Goal: Information Seeking & Learning: Learn about a topic

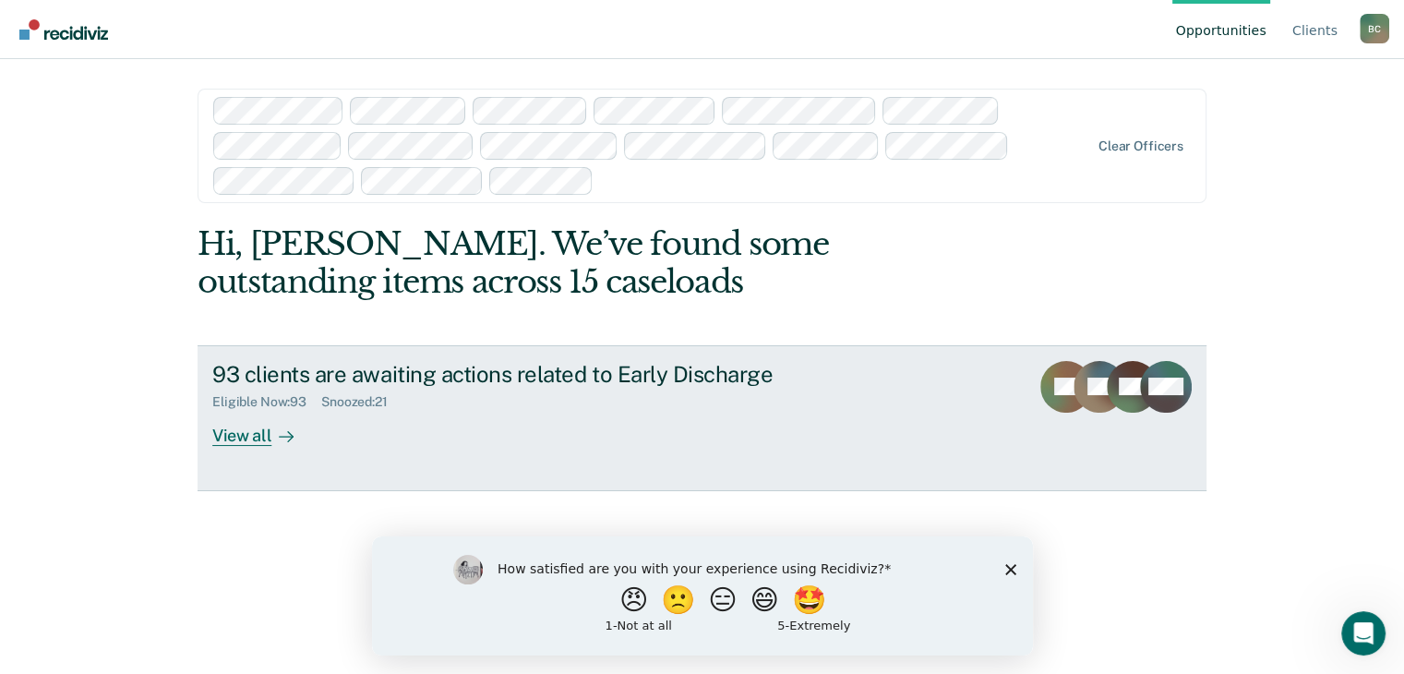
click at [249, 435] on div "View all" at bounding box center [263, 428] width 103 height 36
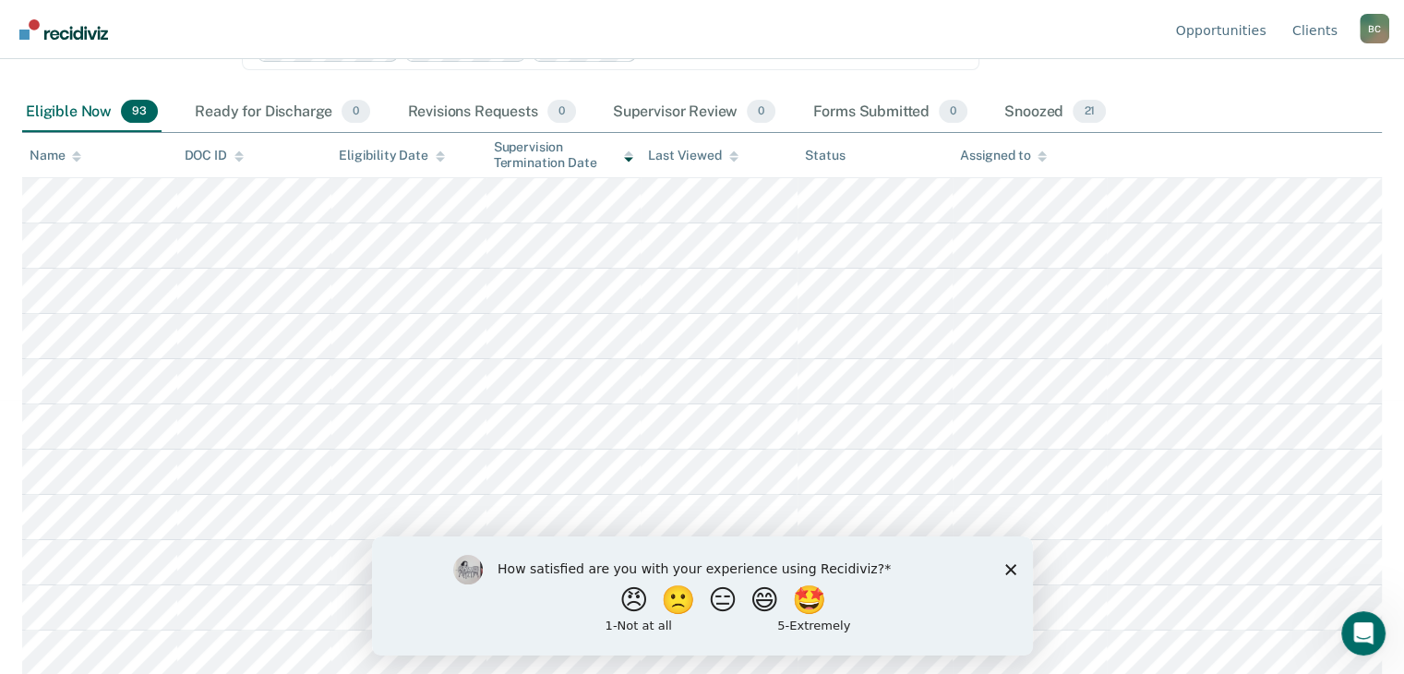
scroll to position [277, 0]
click at [622, 606] on button "😠" at bounding box center [634, 599] width 43 height 37
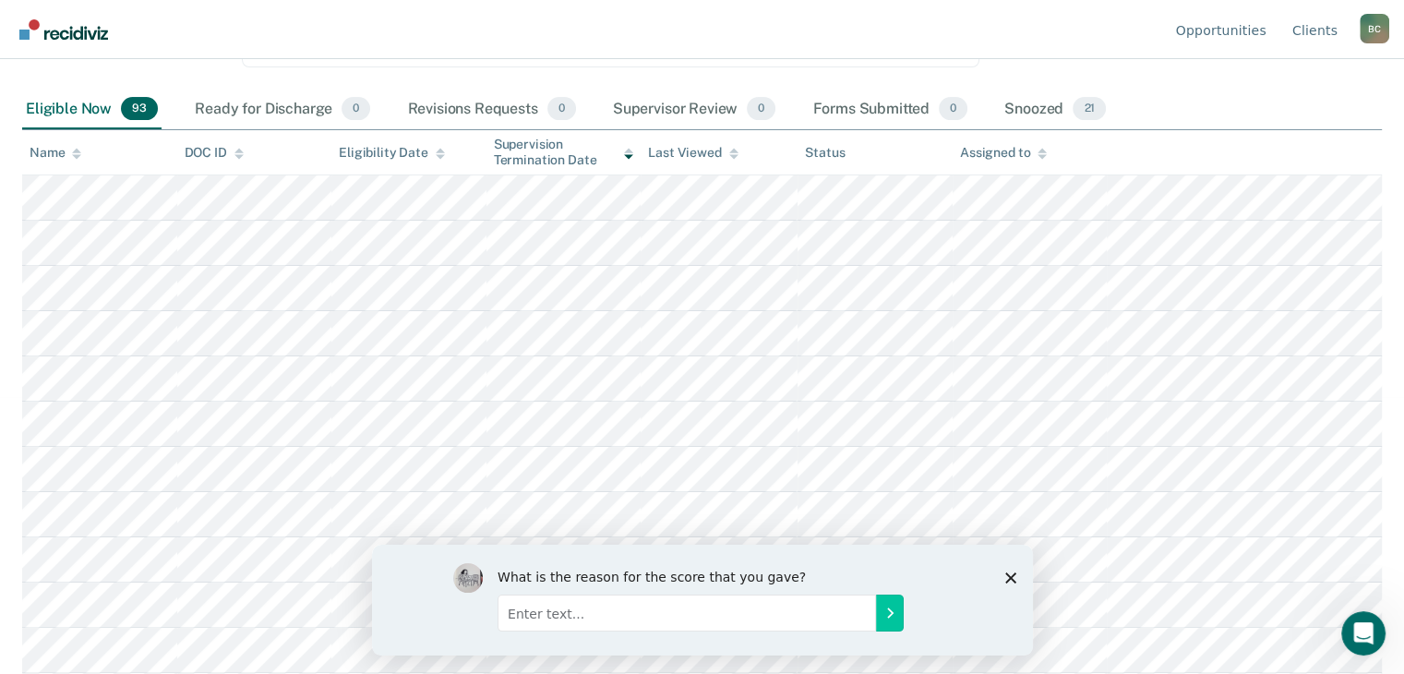
click at [1006, 579] on polygon "Close survey" at bounding box center [1009, 576] width 11 height 11
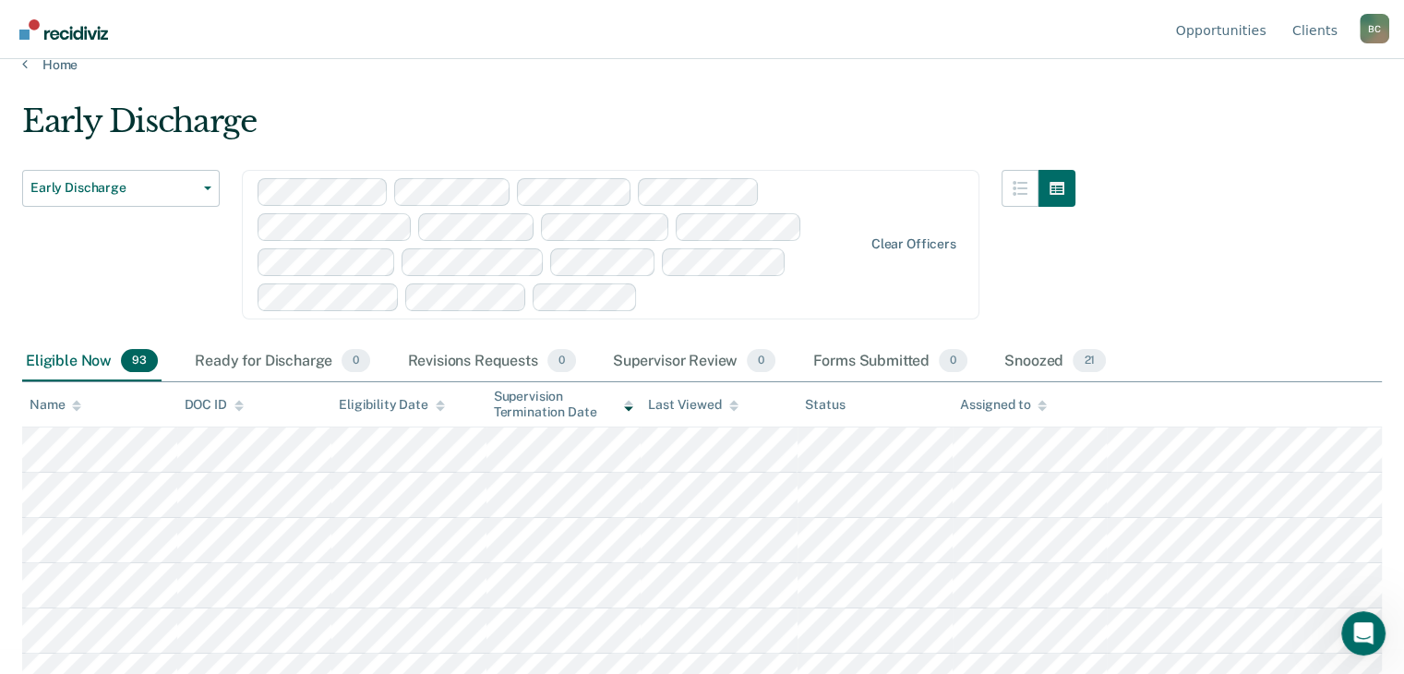
scroll to position [0, 0]
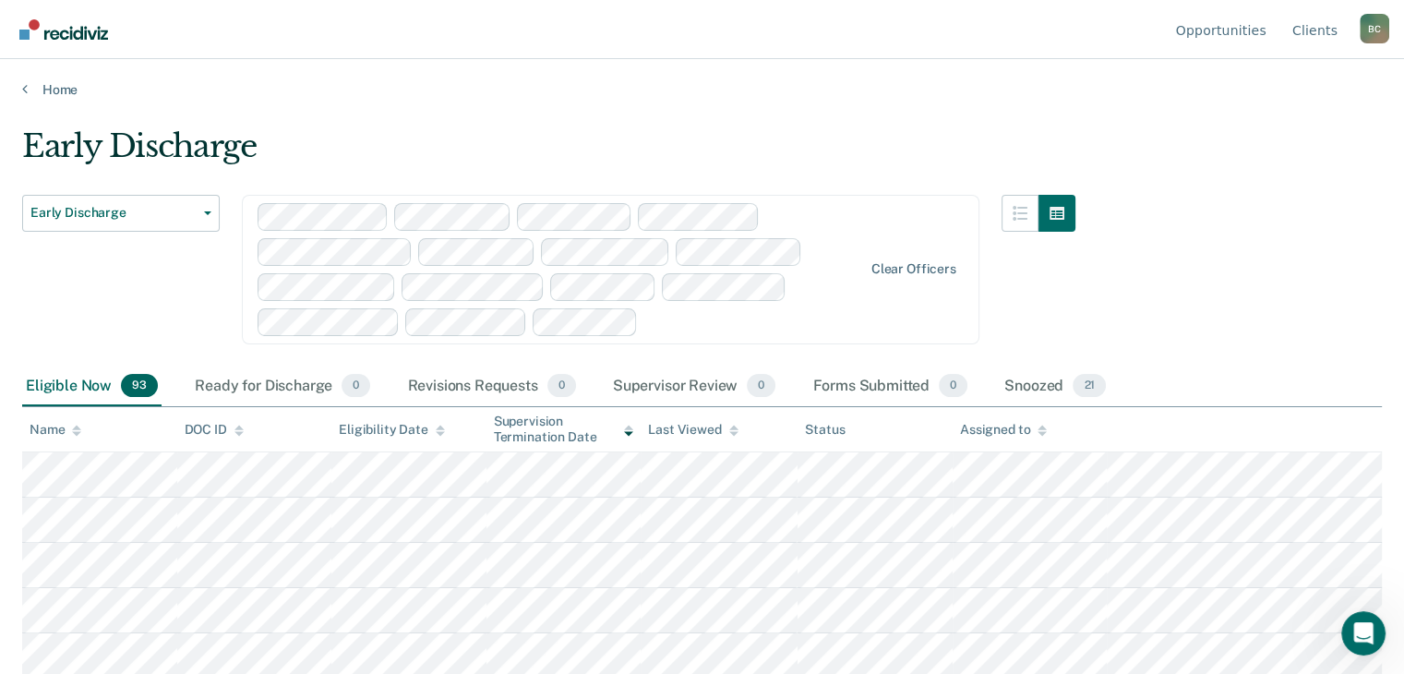
click at [1282, 130] on div "Early Discharge Early Discharge Early Discharge Clear officers Eligible Now 93 …" at bounding box center [702, 331] width 1360 height 408
click at [85, 385] on div "Eligible Now 93" at bounding box center [91, 386] width 139 height 41
click at [1041, 389] on div "Snoozed 21" at bounding box center [1055, 386] width 109 height 41
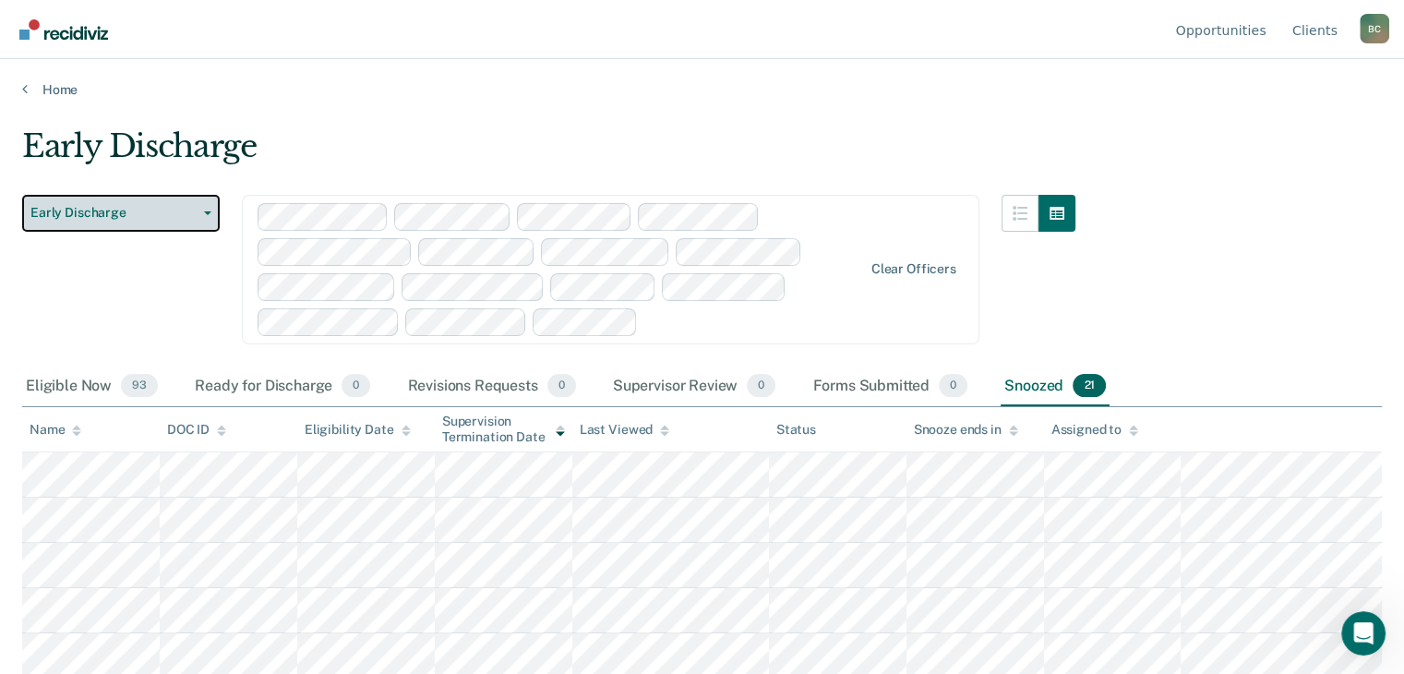
click at [208, 212] on icon "button" at bounding box center [207, 213] width 7 height 4
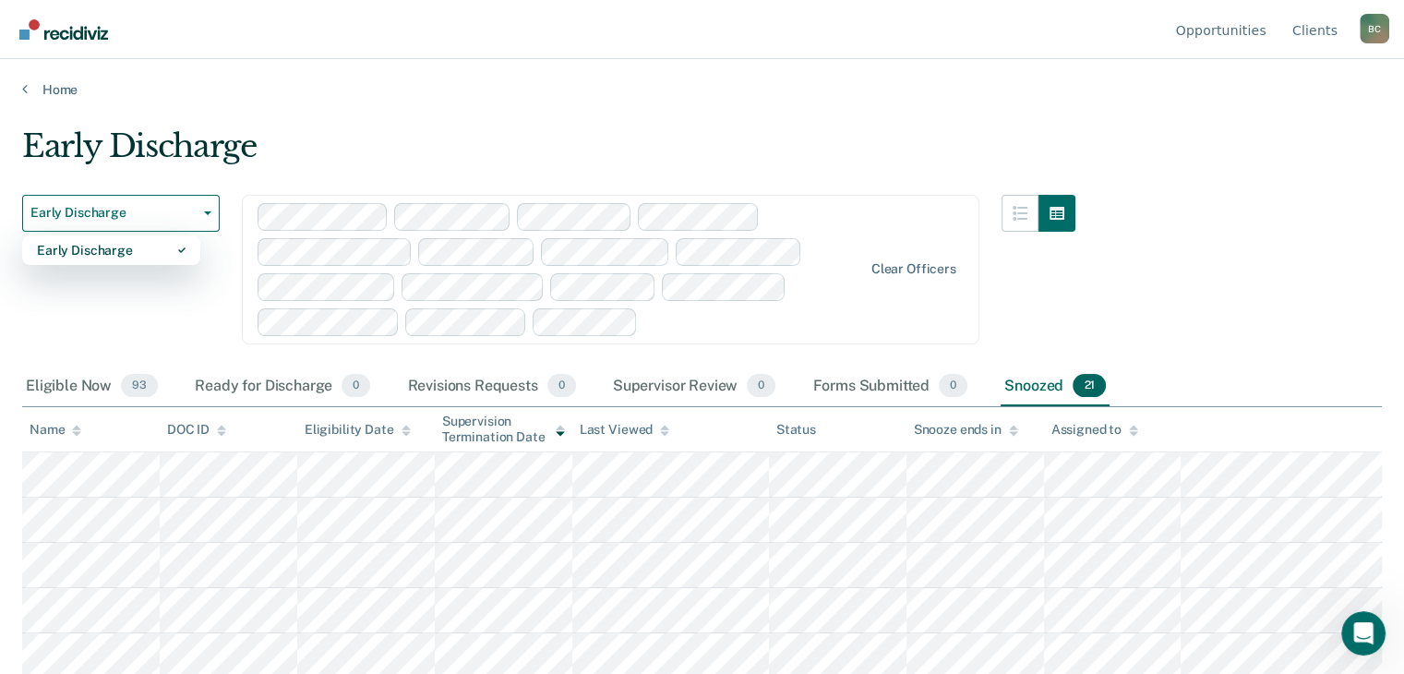
click at [457, 134] on div "Early Discharge" at bounding box center [548, 153] width 1053 height 53
